Goal: Use online tool/utility: Utilize a website feature to perform a specific function

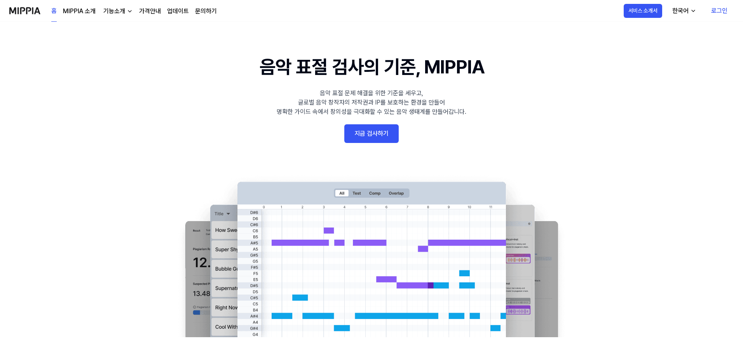
click at [367, 141] on link "지금 검사하기" at bounding box center [371, 133] width 54 height 19
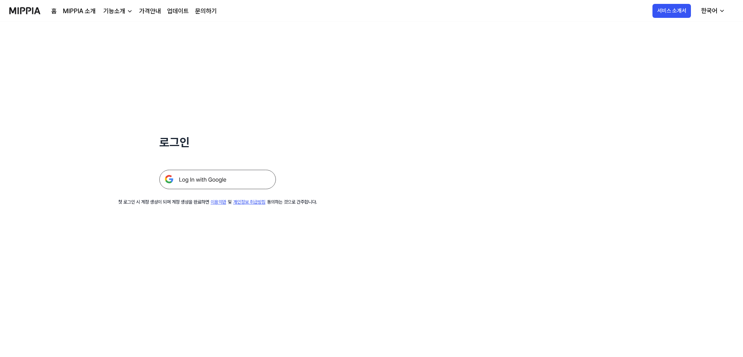
click at [203, 181] on img at bounding box center [217, 179] width 117 height 19
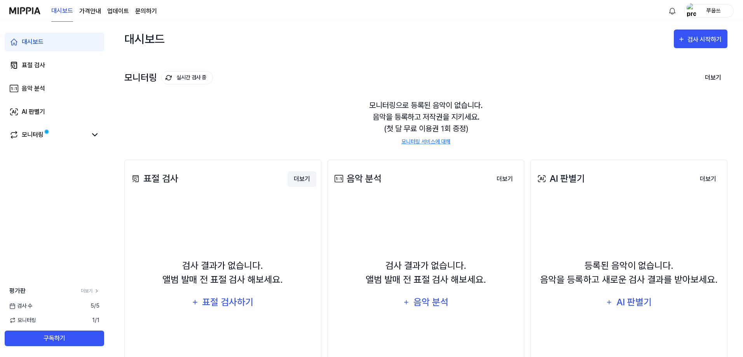
click at [301, 178] on button "더보기" at bounding box center [302, 179] width 29 height 16
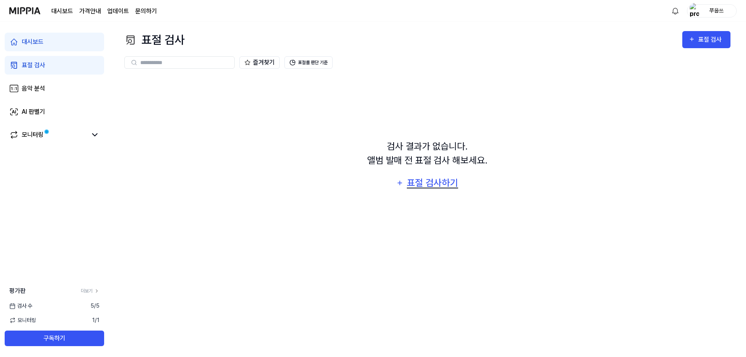
click at [419, 187] on div "표절 검사하기" at bounding box center [432, 183] width 53 height 15
click at [427, 182] on div "표절 검사하기" at bounding box center [432, 183] width 53 height 15
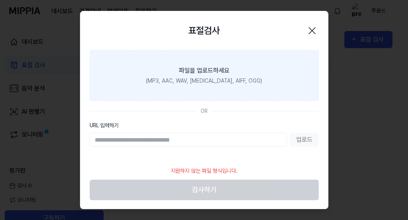
click at [5, 186] on div at bounding box center [204, 110] width 408 height 220
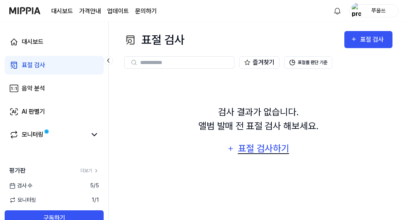
click at [252, 149] on div "표절 검사하기" at bounding box center [263, 148] width 53 height 15
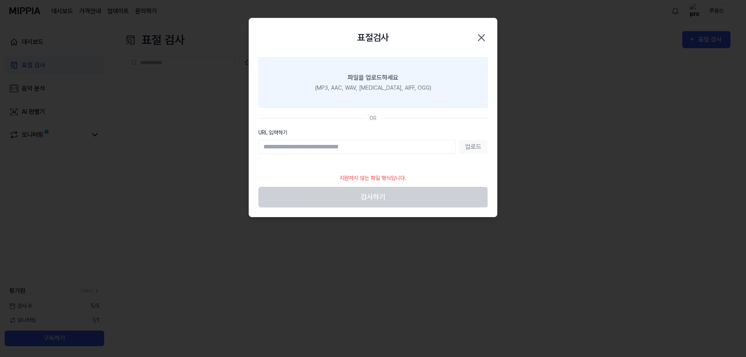
click at [370, 147] on input "URL 입력하기" at bounding box center [356, 147] width 197 height 14
type input "**********"
click at [470, 148] on button "업로드" at bounding box center [473, 147] width 29 height 14
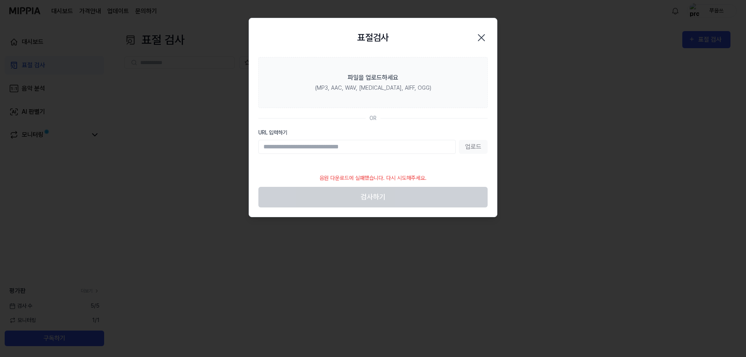
click at [293, 147] on input "URL 입력하기" at bounding box center [356, 147] width 197 height 14
paste input "**********"
type input "**********"
click at [436, 193] on footer "음원 다운로드에 실패했습니다. 다시 시도해주세요. 검사하기" at bounding box center [372, 188] width 229 height 38
click at [471, 144] on button "업로드" at bounding box center [473, 147] width 29 height 14
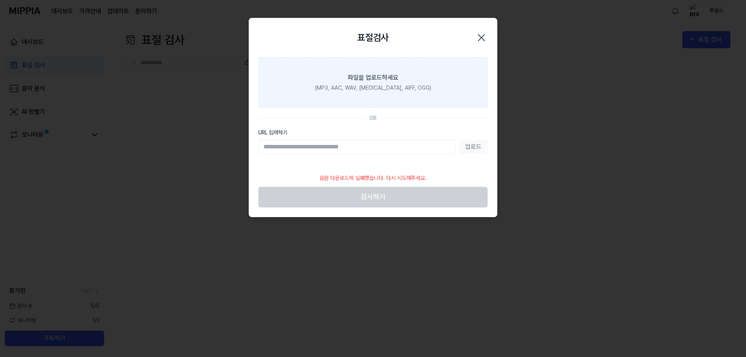
click at [372, 76] on div "파일을 업로드하세요" at bounding box center [373, 77] width 51 height 9
click at [0, 0] on input "파일을 업로드하세요 (MP3, AAC, WAV, FLAC, AIFF, OGG)" at bounding box center [0, 0] width 0 height 0
click at [335, 82] on label "파일을 업로드하세요 (MP3, AAC, WAV, FLAC, AIFF, OGG)" at bounding box center [372, 82] width 229 height 51
click at [0, 0] on input "파일을 업로드하세요 (MP3, AAC, WAV, FLAC, AIFF, OGG)" at bounding box center [0, 0] width 0 height 0
click at [486, 36] on icon "button" at bounding box center [481, 37] width 12 height 12
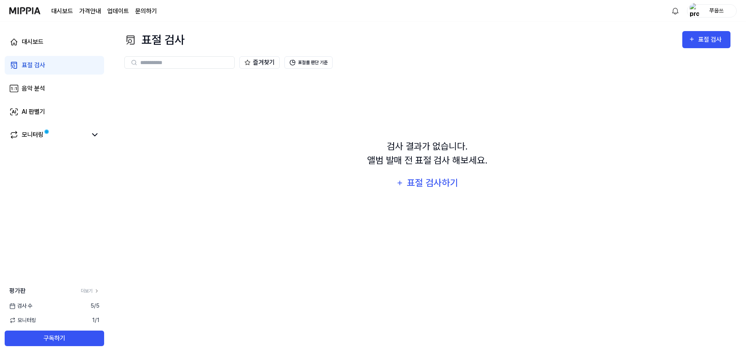
click at [143, 63] on input "text" at bounding box center [184, 62] width 89 height 7
paste input "**********"
type input "**********"
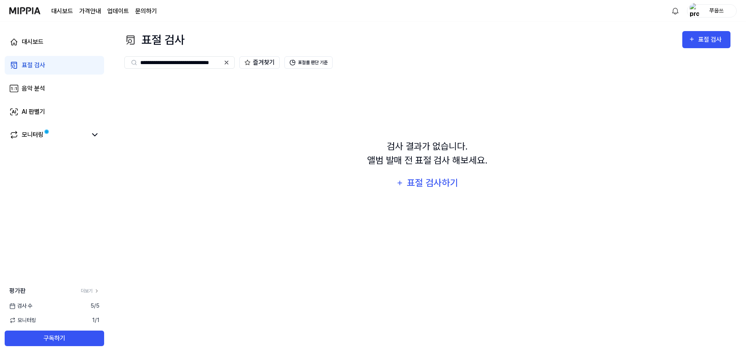
click at [92, 307] on span "5 / 5" at bounding box center [95, 306] width 9 height 8
click at [94, 306] on span "5 / 5" at bounding box center [95, 306] width 9 height 8
click at [95, 291] on icon at bounding box center [96, 290] width 5 height 5
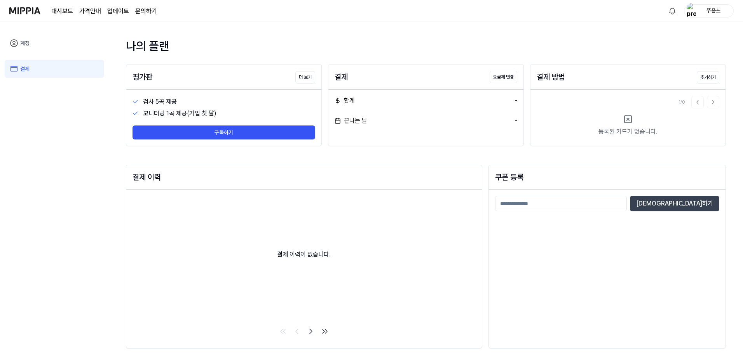
scroll to position [1, 0]
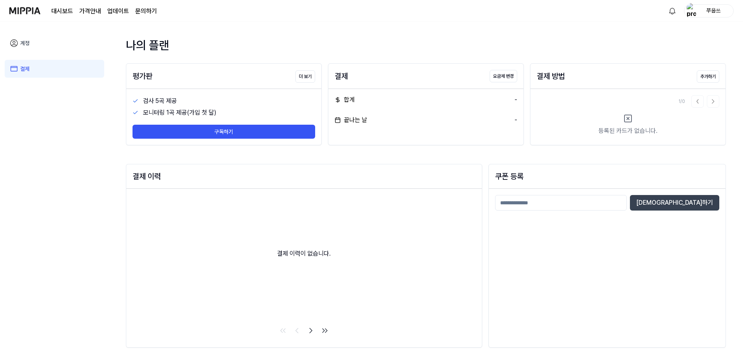
click at [166, 103] on div "검사 5곡 제공" at bounding box center [229, 100] width 172 height 9
click at [21, 41] on link "계정" at bounding box center [54, 43] width 99 height 18
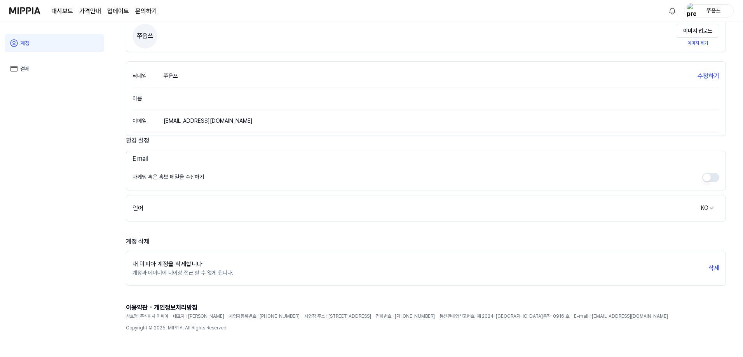
scroll to position [0, 0]
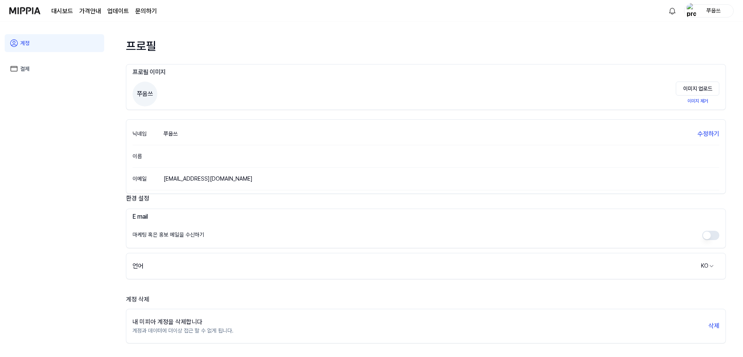
click at [21, 13] on img at bounding box center [24, 10] width 31 height 21
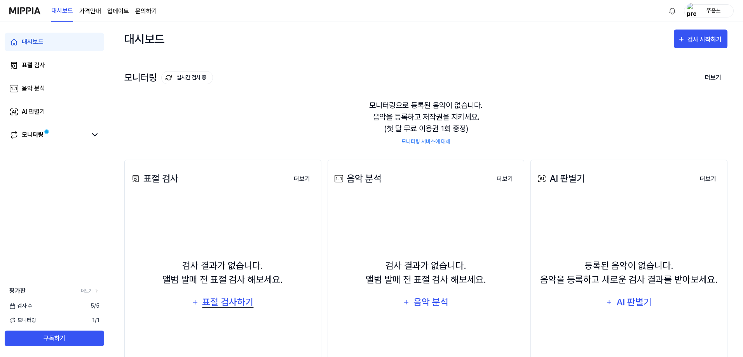
click at [241, 305] on div "표절 검사하기" at bounding box center [228, 302] width 53 height 15
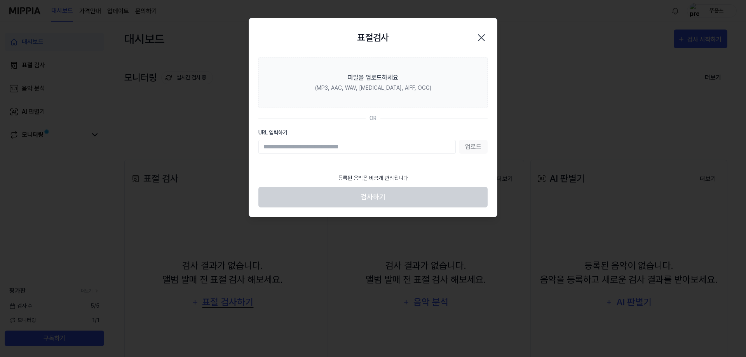
click at [481, 35] on icon "button" at bounding box center [481, 37] width 12 height 12
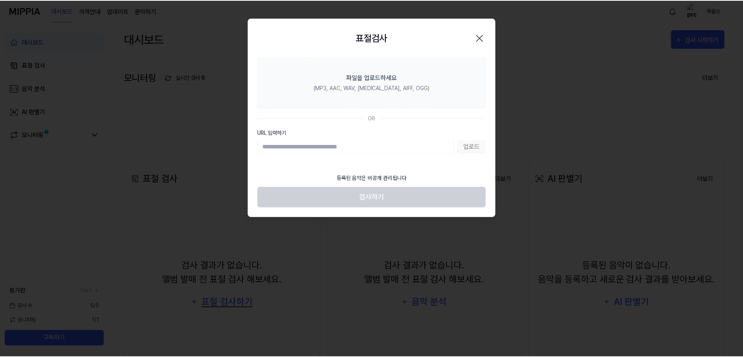
scroll to position [58, 0]
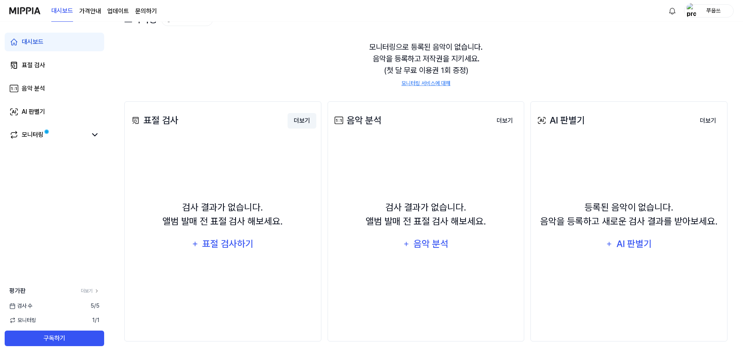
click at [299, 120] on button "더보기" at bounding box center [302, 121] width 29 height 16
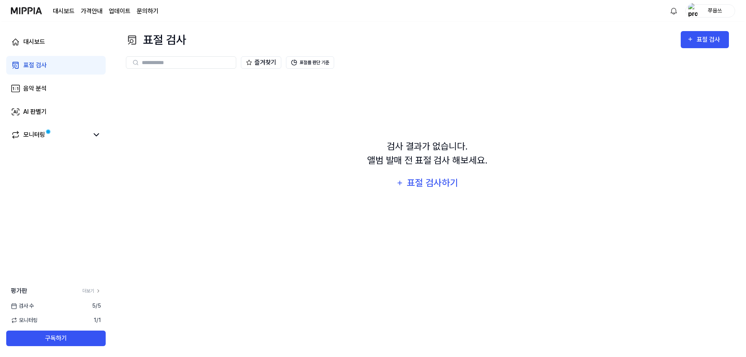
scroll to position [0, 0]
click at [721, 39] on div "표절 검사" at bounding box center [711, 40] width 26 height 10
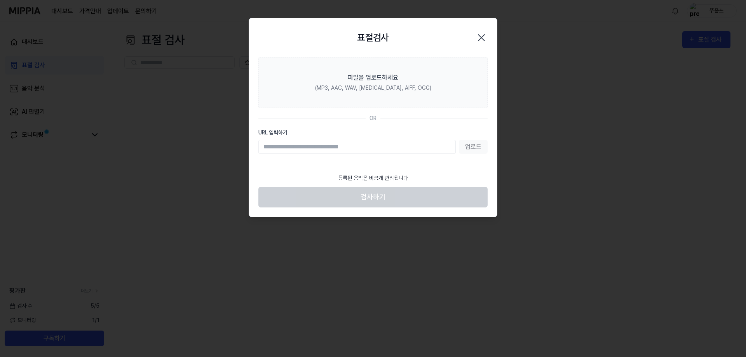
paste input "**********"
type input "**********"
click at [472, 147] on button "업로드" at bounding box center [473, 147] width 29 height 14
click at [349, 145] on input "URL 입력하기" at bounding box center [356, 147] width 197 height 14
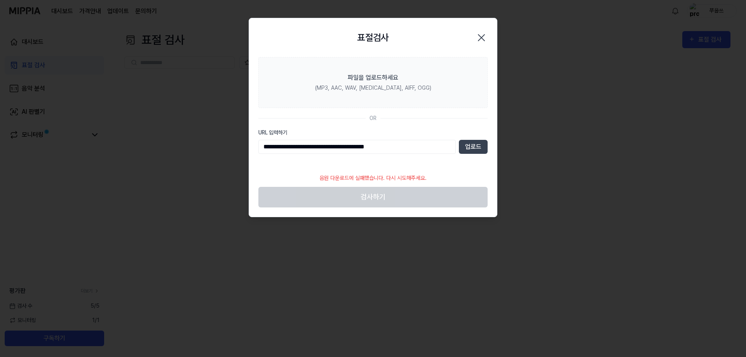
type input "**********"
click at [374, 202] on footer "음원 다운로드에 실패했습니다. 다시 시도해주세요. 검사하기" at bounding box center [372, 188] width 229 height 38
click at [422, 204] on footer "음원 다운로드에 실패했습니다. 다시 시도해주세요. 검사하기" at bounding box center [372, 188] width 229 height 38
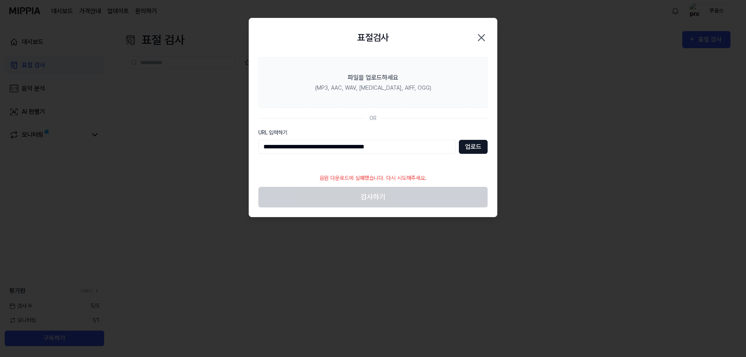
click at [472, 143] on button "업로드" at bounding box center [473, 147] width 29 height 14
click at [481, 38] on icon "button" at bounding box center [481, 38] width 6 height 6
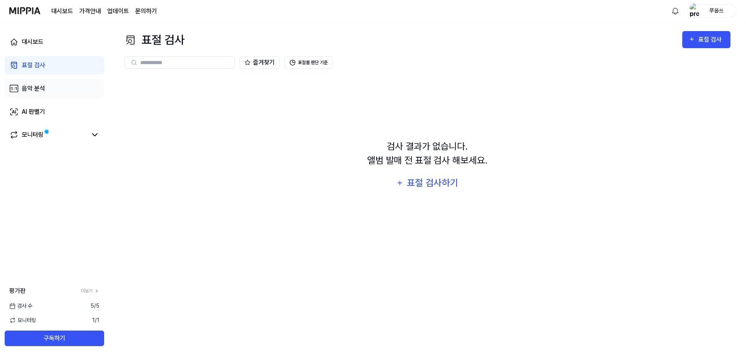
click at [32, 89] on div "음악 분석" at bounding box center [33, 88] width 23 height 9
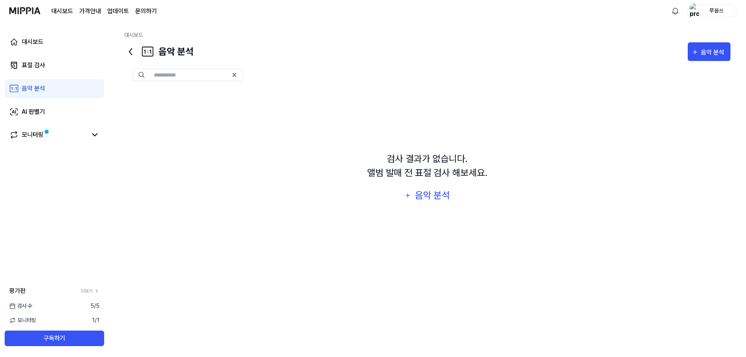
click at [175, 73] on input "text" at bounding box center [191, 74] width 74 height 7
paste input "**********"
click at [446, 197] on div "음악 분석" at bounding box center [432, 195] width 37 height 15
type input "**********"
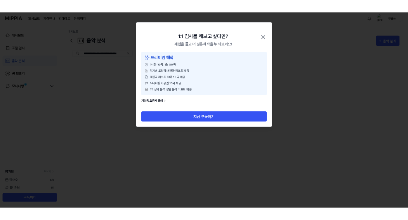
scroll to position [0, 0]
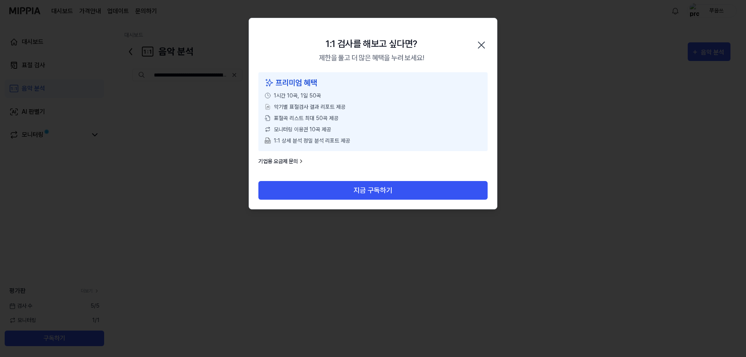
click at [481, 45] on icon "button" at bounding box center [481, 45] width 6 height 6
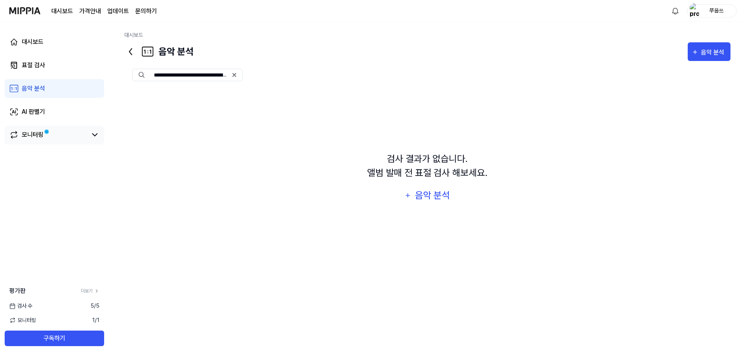
click at [33, 136] on div "모니터링" at bounding box center [33, 134] width 22 height 9
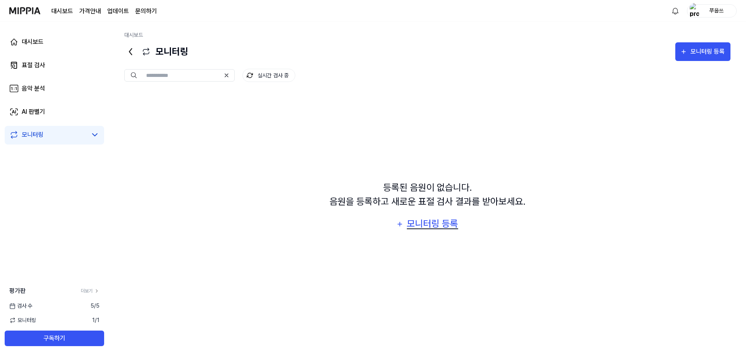
click at [435, 226] on div "모니터링 등록" at bounding box center [432, 223] width 53 height 15
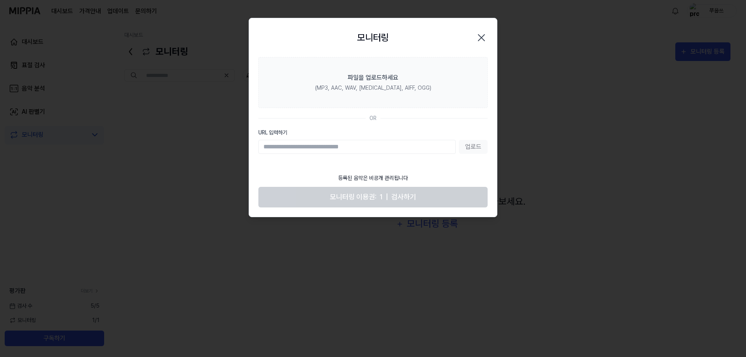
click at [315, 148] on input "URL 입력하기" at bounding box center [356, 147] width 197 height 14
type input "**********"
click at [476, 144] on button "업로드" at bounding box center [473, 147] width 29 height 14
click at [172, 177] on div at bounding box center [373, 178] width 746 height 357
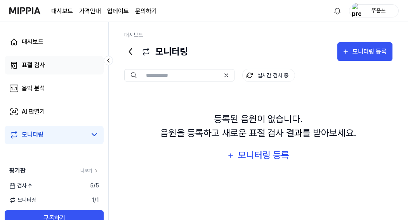
click at [38, 66] on div "표절 검사" at bounding box center [33, 65] width 23 height 9
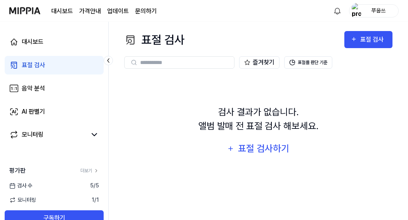
click at [178, 59] on input "text" at bounding box center [184, 62] width 89 height 7
click at [257, 63] on button "즐겨찾기" at bounding box center [259, 62] width 40 height 12
click at [170, 64] on input "text" at bounding box center [184, 62] width 89 height 7
click at [134, 63] on icon at bounding box center [134, 62] width 6 height 6
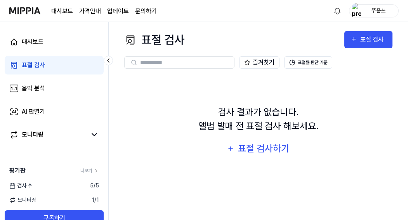
click at [134, 63] on icon at bounding box center [134, 62] width 6 height 6
click at [364, 37] on div "표절 검사" at bounding box center [374, 40] width 26 height 10
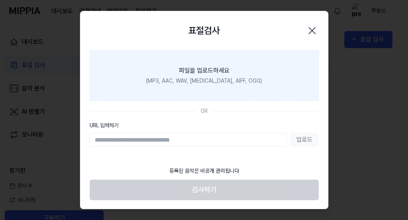
scroll to position [1, 0]
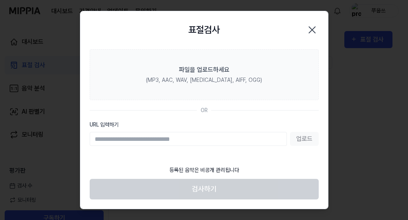
click at [218, 174] on div "등록된 음악은 비공개 관리됩니다" at bounding box center [204, 170] width 79 height 17
click at [209, 144] on input "URL 입력하기" at bounding box center [188, 139] width 197 height 14
type input "**********"
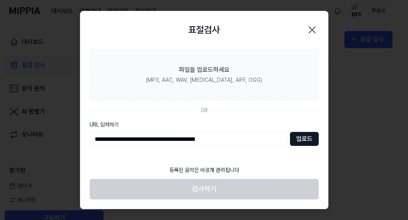
click at [300, 136] on button "업로드" at bounding box center [304, 139] width 29 height 14
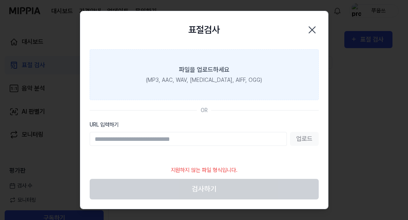
click at [180, 194] on footer "지원하지 않는 파일 형식입니다. 검사하기" at bounding box center [204, 181] width 229 height 38
click at [158, 68] on label "파일을 업로드하세요 (MP3, AAC, WAV, FLAC, AIFF, OGG)" at bounding box center [204, 74] width 229 height 51
click at [0, 0] on input "파일을 업로드하세요 (MP3, AAC, WAV, FLAC, AIFF, OGG)" at bounding box center [0, 0] width 0 height 0
click at [308, 27] on icon "button" at bounding box center [312, 30] width 12 height 12
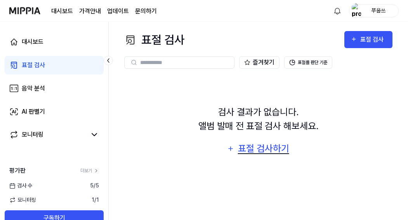
click at [255, 145] on div "표절 검사하기" at bounding box center [263, 148] width 53 height 15
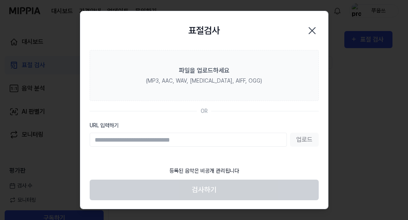
click at [307, 31] on icon "button" at bounding box center [312, 30] width 12 height 12
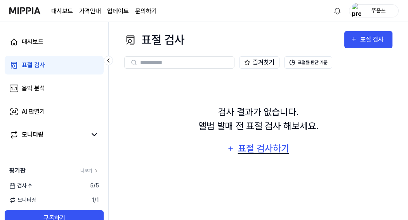
click at [248, 150] on div "표절 검사하기" at bounding box center [263, 148] width 53 height 15
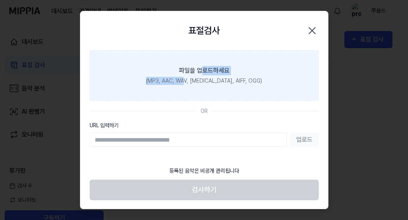
click at [198, 76] on label "파일을 업로드하세요 (MP3, AAC, WAV, FLAC, AIFF, OGG)" at bounding box center [204, 75] width 229 height 51
click at [0, 0] on input "파일을 업로드하세요 (MP3, AAC, WAV, FLAC, AIFF, OGG)" at bounding box center [0, 0] width 0 height 0
click at [214, 81] on div "(MP3, AAC, WAV, FLAC, AIFF, OGG)" at bounding box center [204, 81] width 116 height 8
click at [0, 0] on input "파일을 업로드하세요 (MP3, AAC, WAV, FLAC, AIFF, OGG)" at bounding box center [0, 0] width 0 height 0
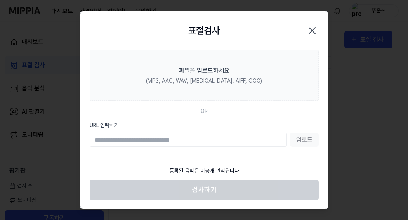
click at [307, 31] on icon "button" at bounding box center [312, 30] width 12 height 12
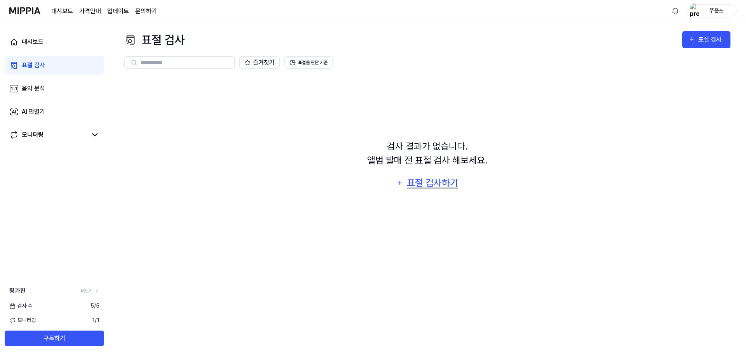
click at [434, 185] on div "표절 검사하기" at bounding box center [432, 183] width 53 height 15
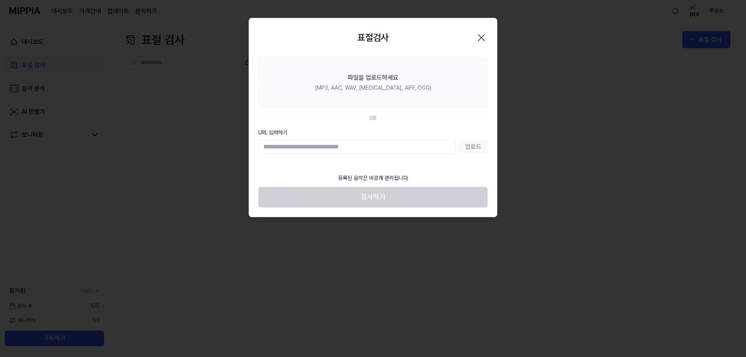
click at [468, 146] on div "업로드" at bounding box center [372, 147] width 229 height 14
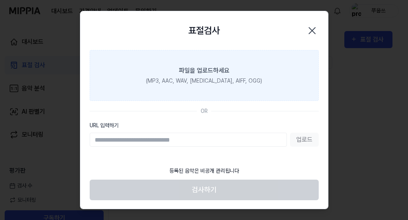
click at [180, 72] on div "파일을 업로드하세요" at bounding box center [204, 70] width 51 height 9
click at [0, 0] on input "파일을 업로드하세요 (MP3, AAC, WAV, FLAC, AIFF, OGG)" at bounding box center [0, 0] width 0 height 0
click at [176, 78] on div "(MP3, AAC, WAV, FLAC, AIFF, OGG)" at bounding box center [204, 81] width 116 height 8
click at [0, 0] on input "파일을 업로드하세요 (MP3, AAC, WAV, FLAC, AIFF, OGG)" at bounding box center [0, 0] width 0 height 0
